Goal: Task Accomplishment & Management: Use online tool/utility

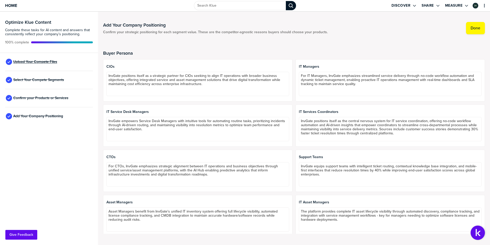
click at [52, 62] on span "Upload Your Compete Files" at bounding box center [35, 62] width 44 height 4
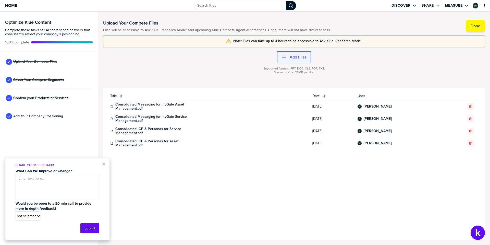
click at [305, 58] on label "Add Files" at bounding box center [298, 57] width 17 height 5
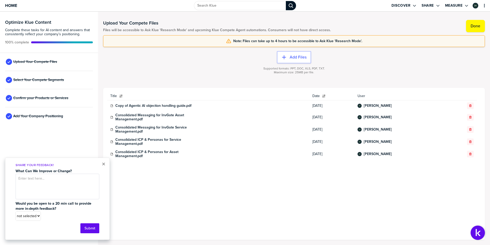
click at [106, 164] on div "× Share Your Feedback! What Can We Improve or Change? Would you be open to a 20…" at bounding box center [57, 198] width 105 height 82
click at [104, 165] on button "×" at bounding box center [104, 164] width 4 height 6
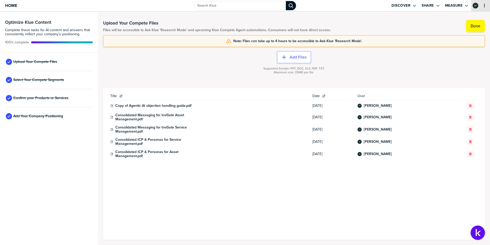
click at [482, 3] on button "primary" at bounding box center [484, 5] width 5 height 5
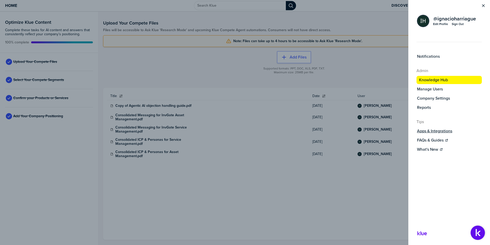
click at [433, 128] on button "Apps & Integrations" at bounding box center [449, 131] width 65 height 6
